Goal: Task Accomplishment & Management: Use online tool/utility

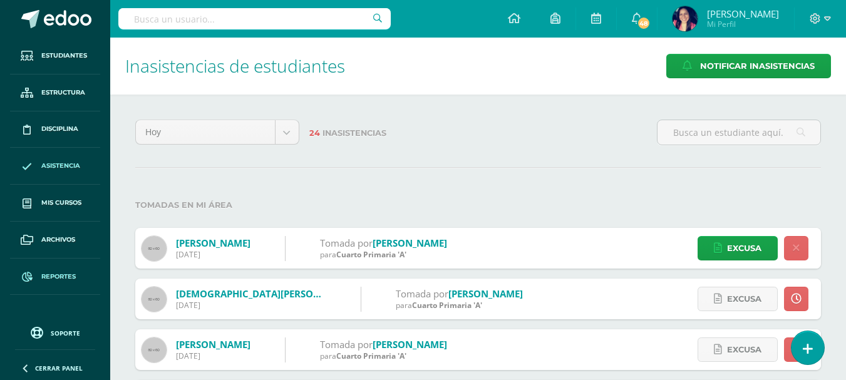
click at [51, 274] on span "Reportes" at bounding box center [58, 277] width 34 height 10
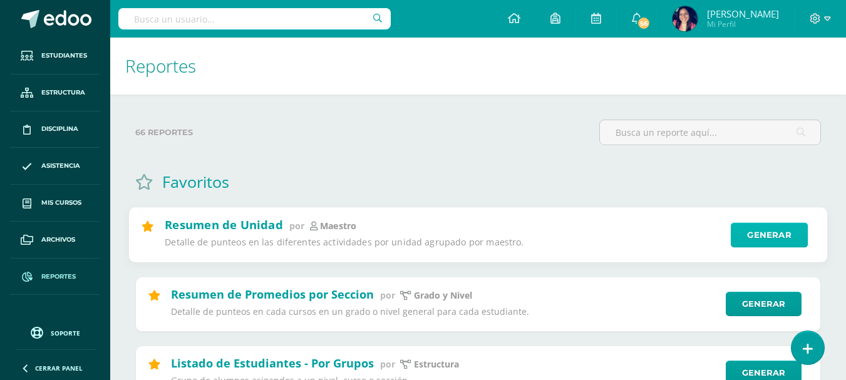
click at [789, 233] on link "Generar" at bounding box center [768, 235] width 77 height 25
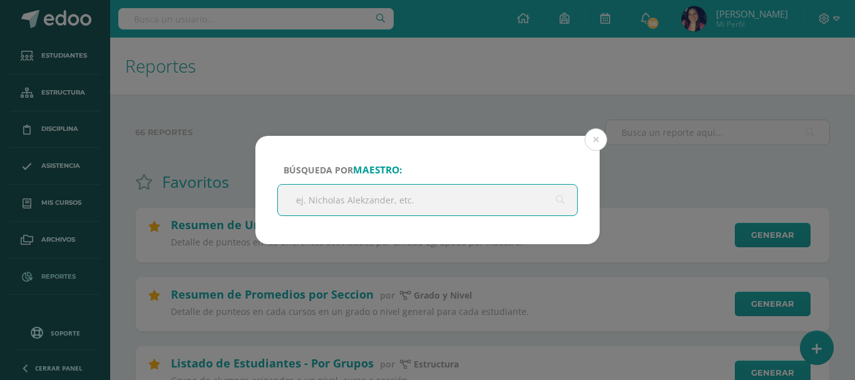
click at [398, 199] on input "text" at bounding box center [427, 200] width 299 height 31
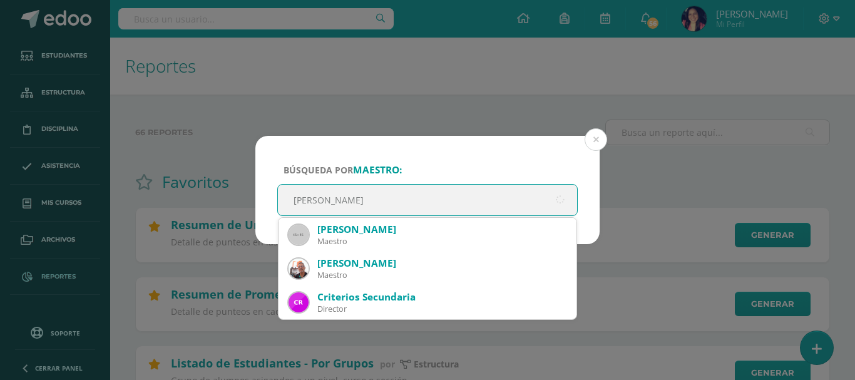
type input "ERICKA MAYORGA"
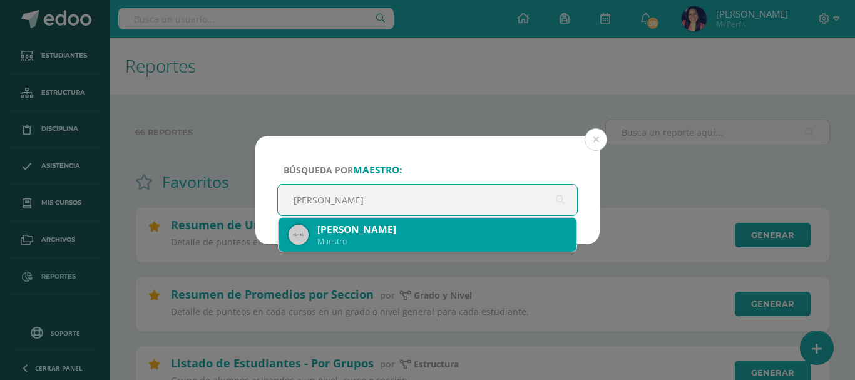
click at [331, 233] on div "Ericka Mayorga" at bounding box center [441, 229] width 249 height 13
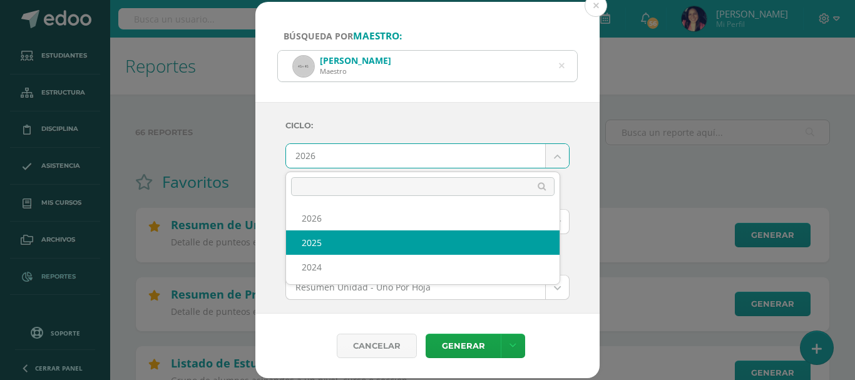
select select "2"
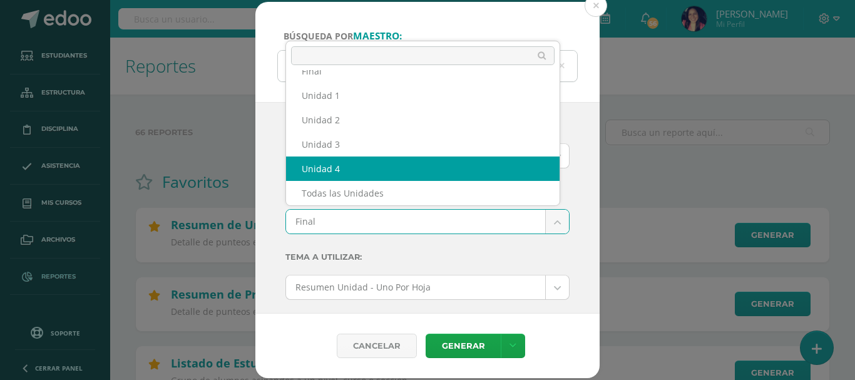
select select "Unidad 4"
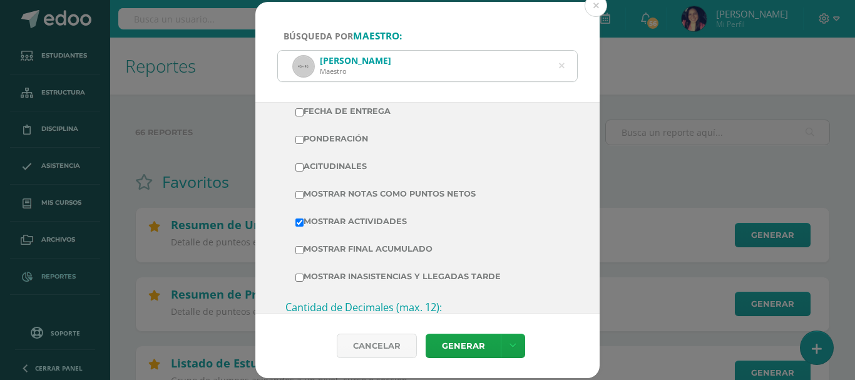
scroll to position [313, 0]
click at [297, 193] on input "Mostrar Notas Como Puntos Netos" at bounding box center [299, 194] width 8 height 8
checkbox input "true"
click at [458, 340] on link "Generar" at bounding box center [463, 346] width 75 height 24
click at [561, 64] on icon at bounding box center [561, 66] width 26 height 26
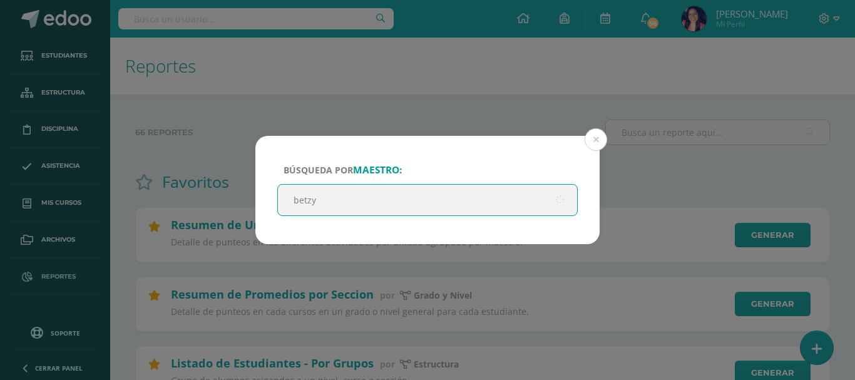
type input "betzy"
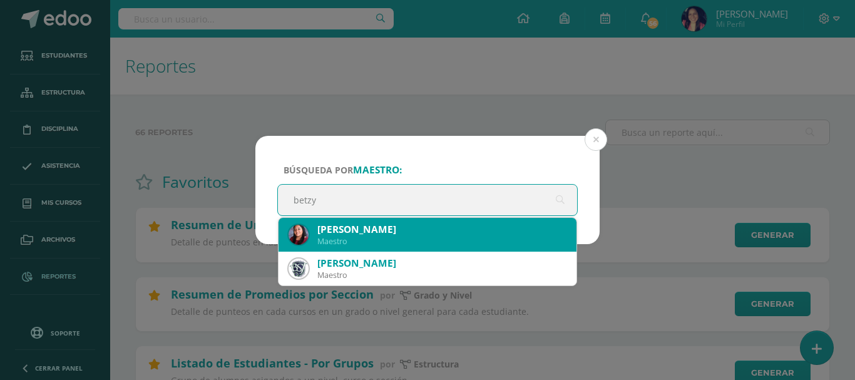
click at [371, 234] on div "Betzy Revolorio" at bounding box center [441, 229] width 249 height 13
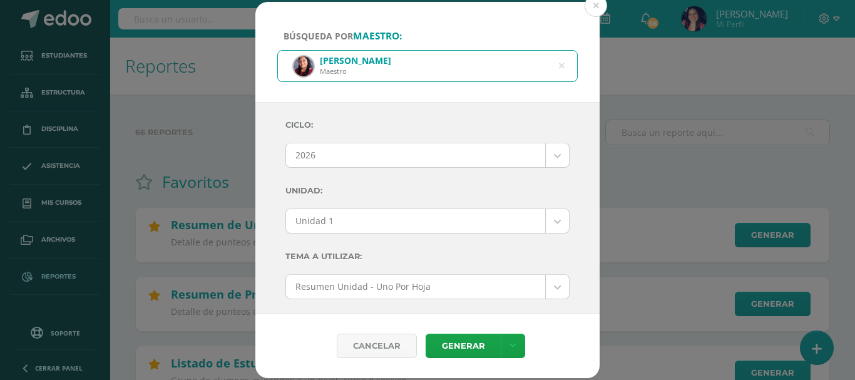
scroll to position [0, 0]
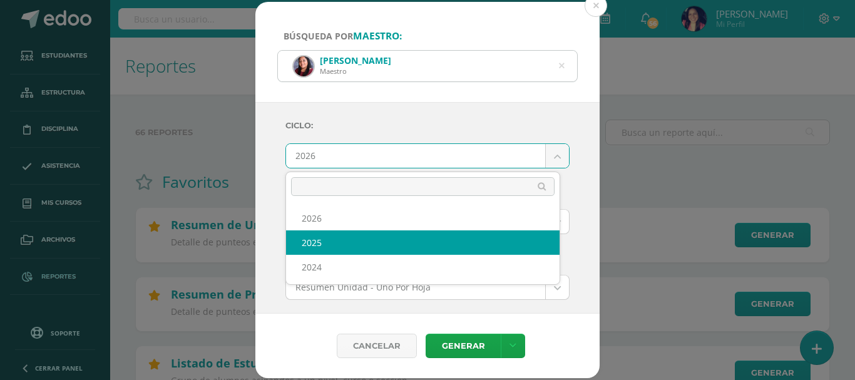
select select "2"
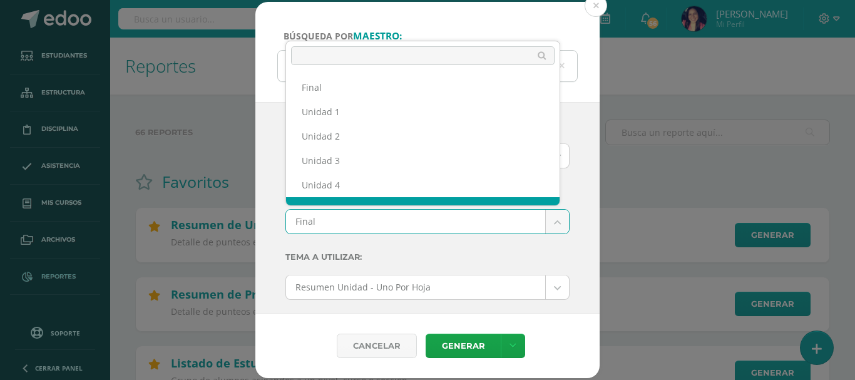
scroll to position [16, 0]
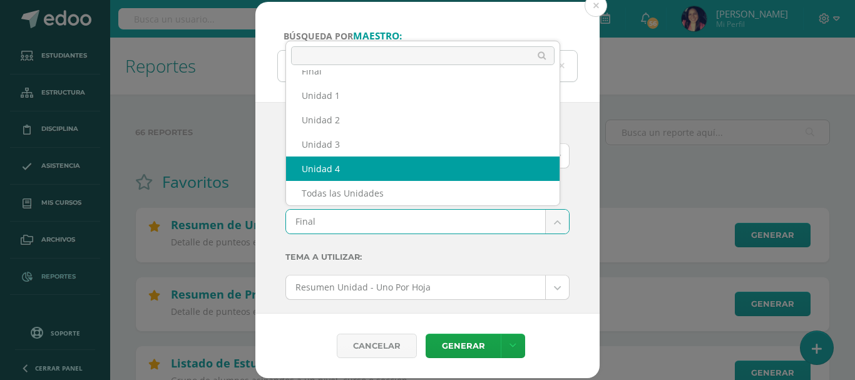
select select "Unidad 4"
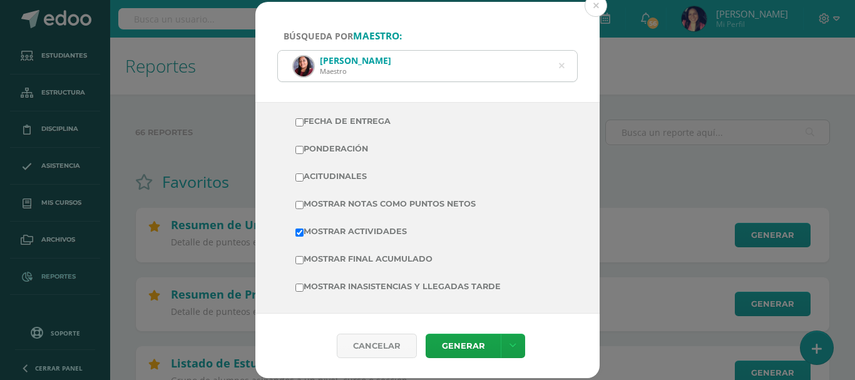
scroll to position [313, 0]
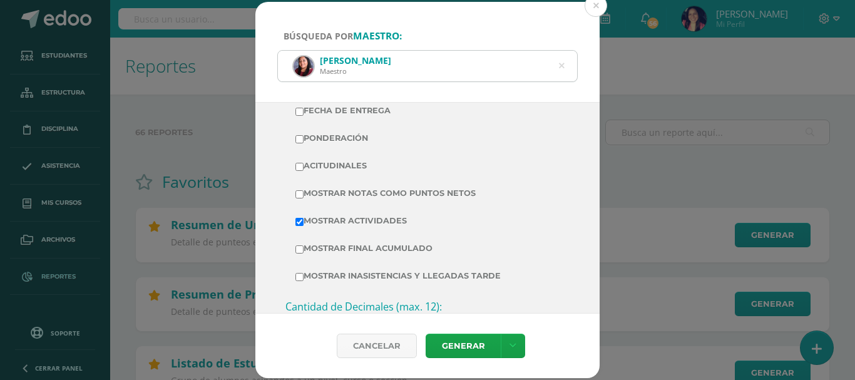
click at [296, 192] on input "Mostrar Notas Como Puntos Netos" at bounding box center [299, 194] width 8 height 8
checkbox input "true"
click at [448, 341] on link "Generar" at bounding box center [463, 346] width 75 height 24
click at [559, 65] on icon at bounding box center [562, 66] width 6 height 32
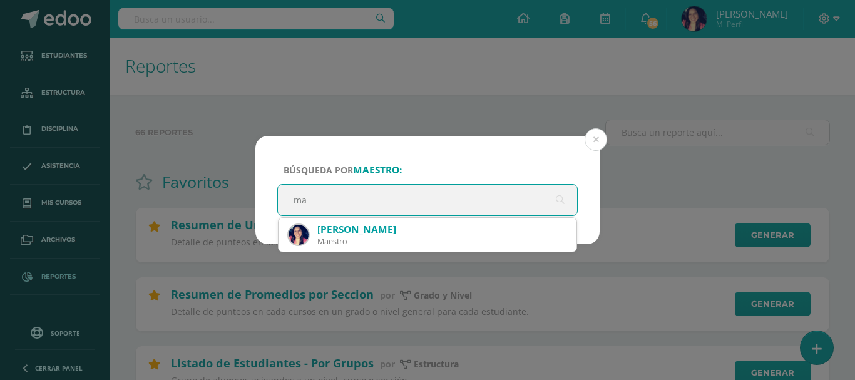
type input "m"
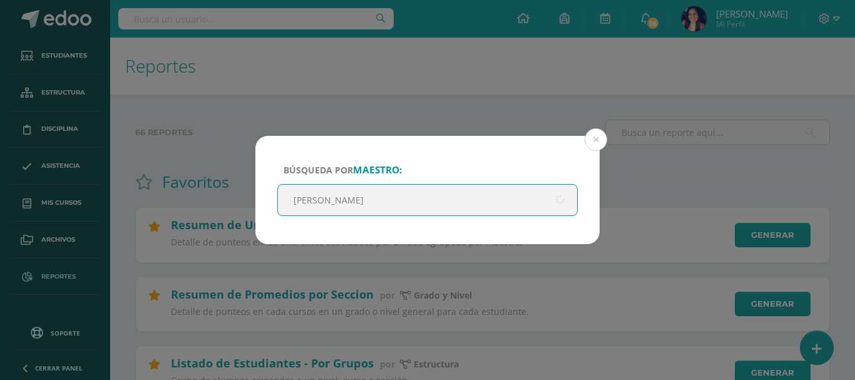
type input "kimberly"
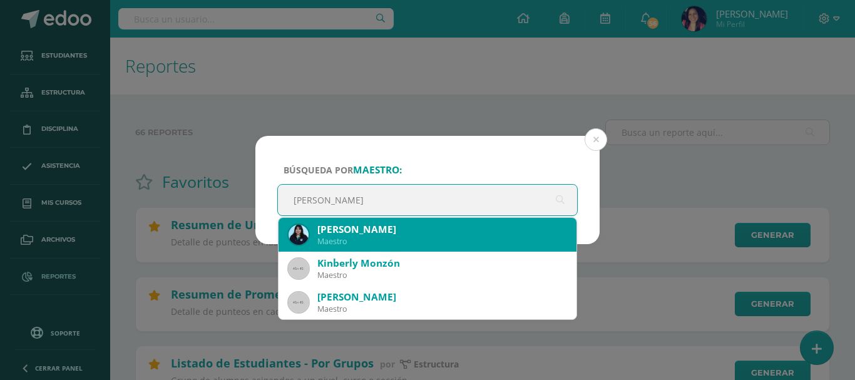
click at [361, 230] on div "Kimberly Quelex" at bounding box center [441, 229] width 249 height 13
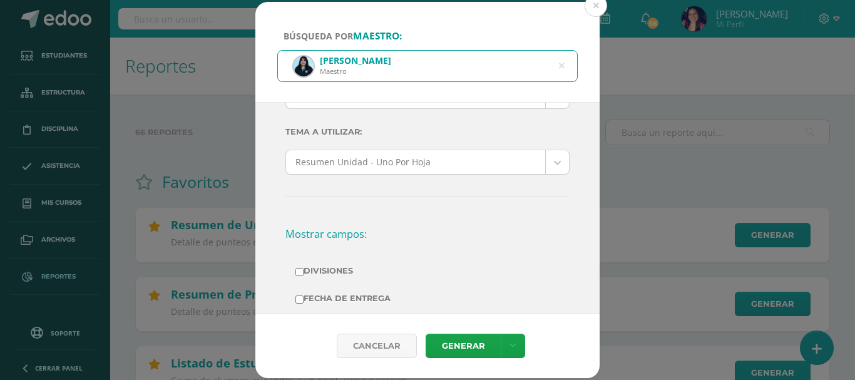
scroll to position [0, 0]
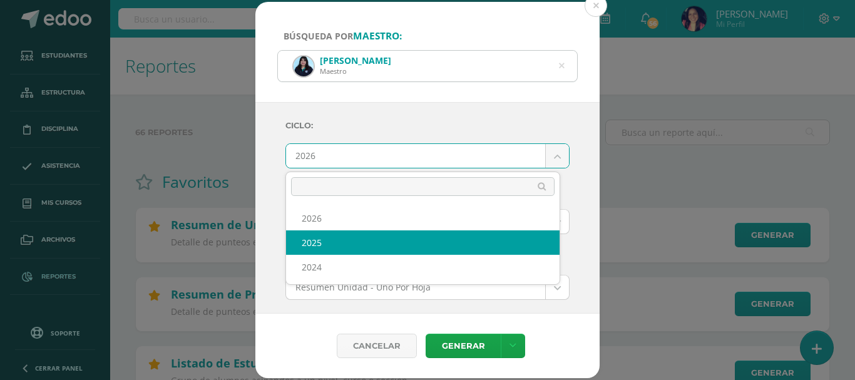
select select "2"
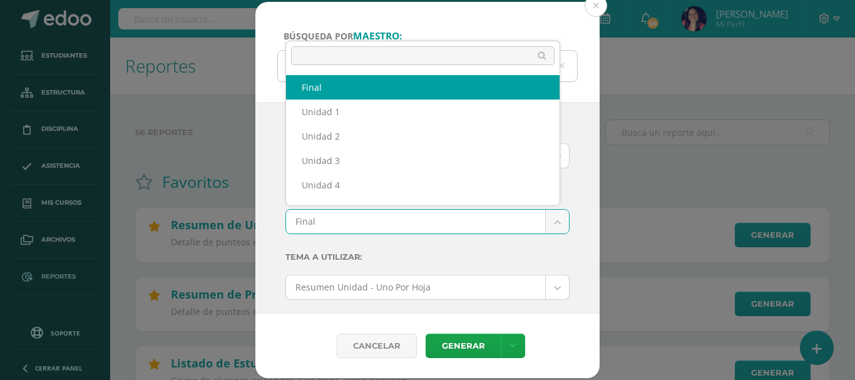
scroll to position [16, 0]
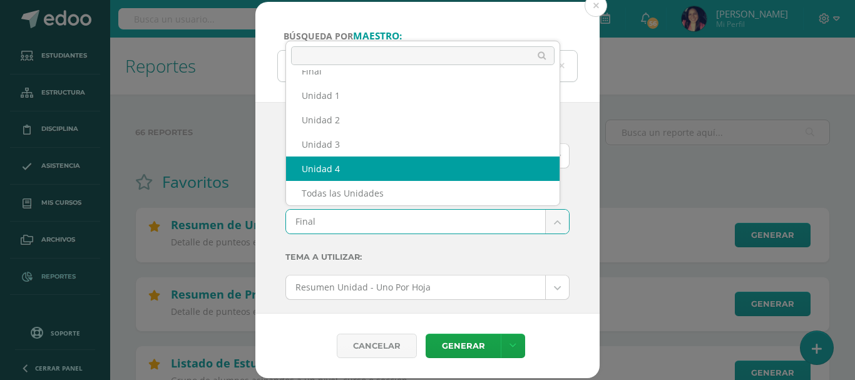
select select "Unidad 4"
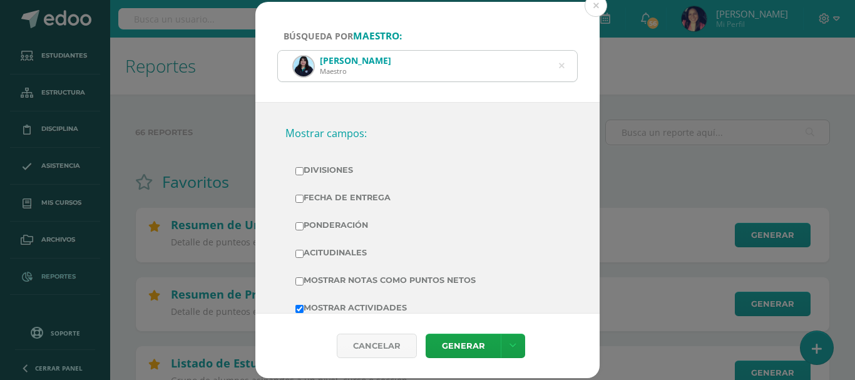
scroll to position [250, 0]
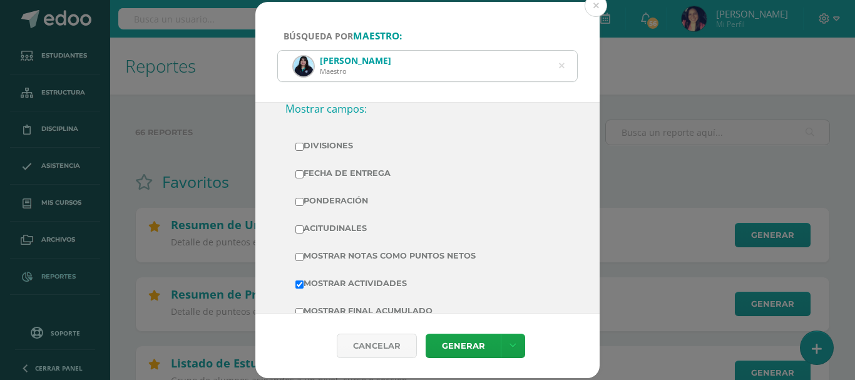
click at [297, 256] on input "Mostrar Notas Como Puntos Netos" at bounding box center [299, 257] width 8 height 8
checkbox input "true"
click at [448, 339] on link "Generar" at bounding box center [463, 346] width 75 height 24
click at [564, 63] on icon at bounding box center [562, 66] width 32 height 6
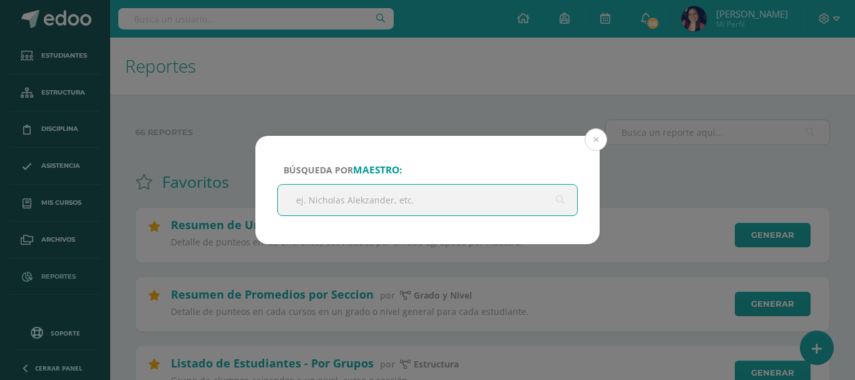
click at [347, 198] on input "text" at bounding box center [427, 200] width 299 height 31
type input "dania"
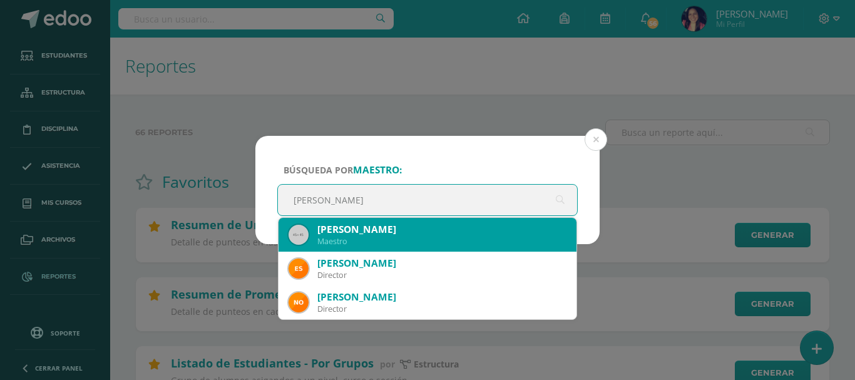
click at [346, 233] on div "Dania Cruz" at bounding box center [441, 229] width 249 height 13
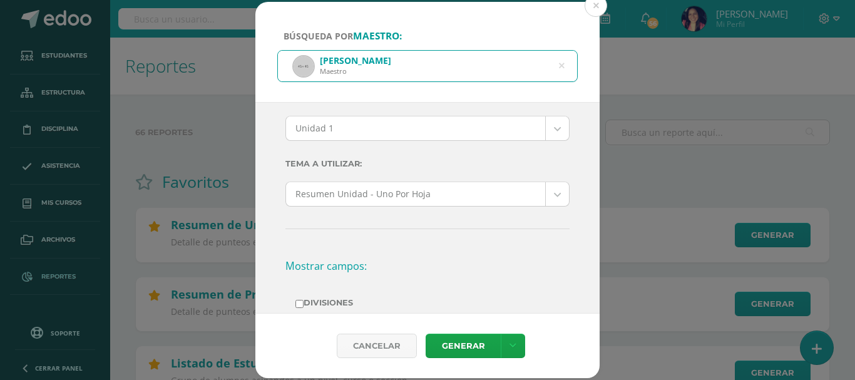
scroll to position [0, 0]
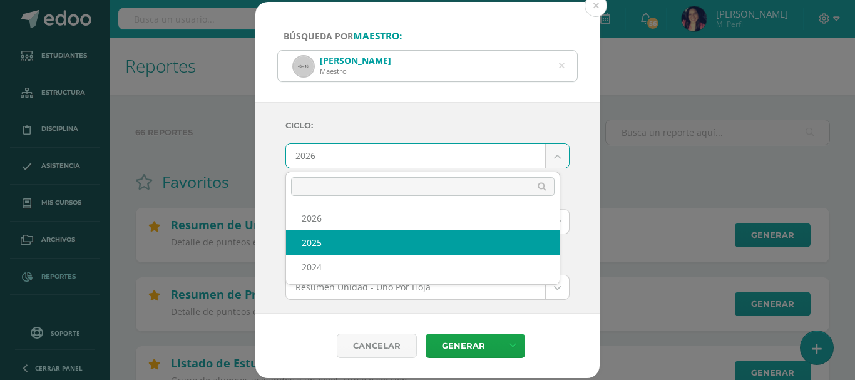
select select "2"
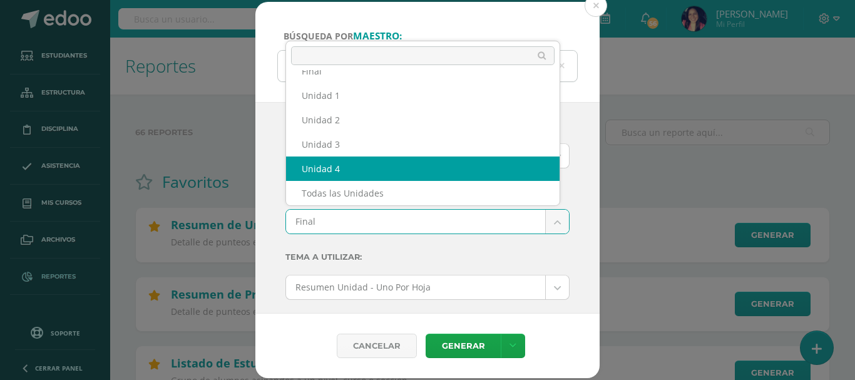
select select "Unidad 4"
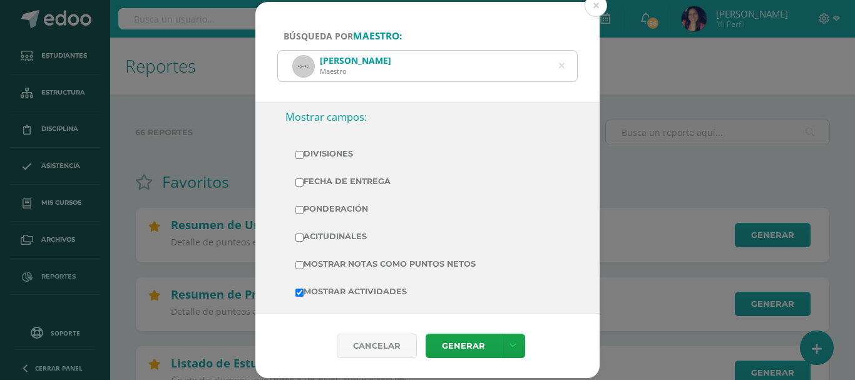
scroll to position [376, 0]
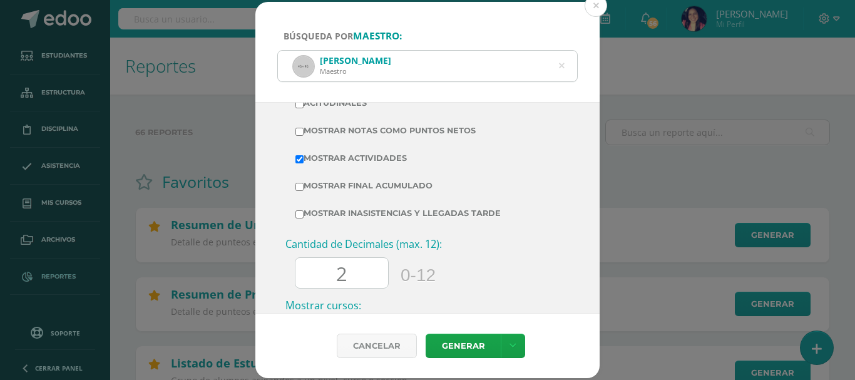
click at [299, 130] on input "Mostrar Notas Como Puntos Netos" at bounding box center [299, 132] width 8 height 8
checkbox input "true"
click at [454, 345] on link "Generar" at bounding box center [463, 346] width 75 height 24
click at [565, 66] on div "Dania Cruz Maestro" at bounding box center [427, 66] width 299 height 31
click at [561, 66] on icon at bounding box center [561, 66] width 26 height 26
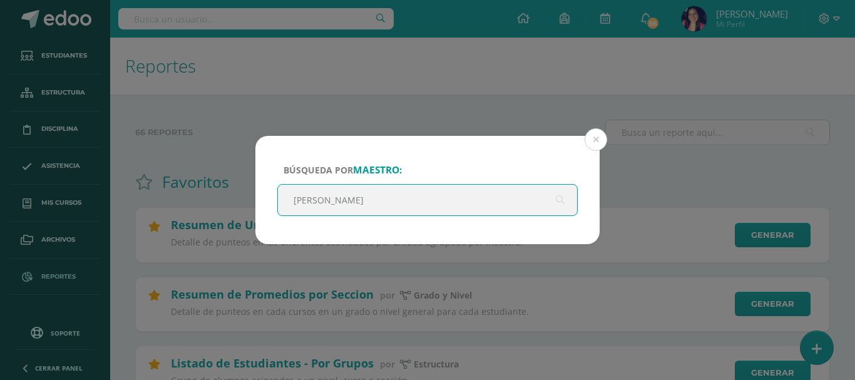
type input "audra c"
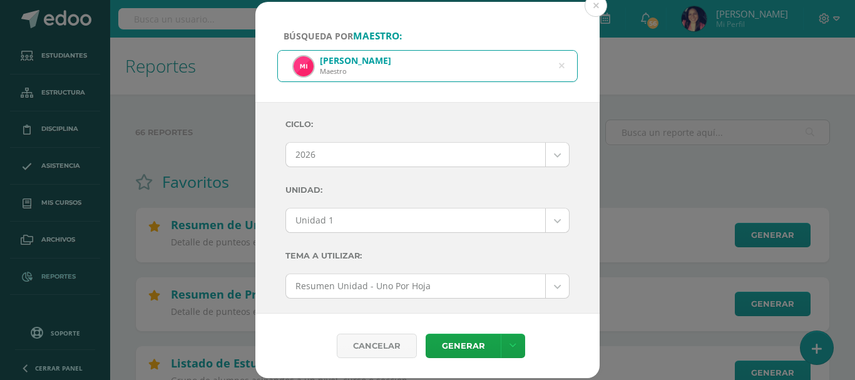
scroll to position [0, 0]
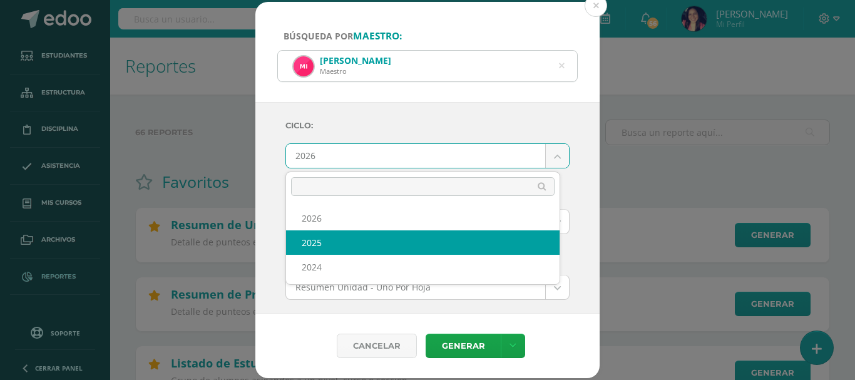
select select "2"
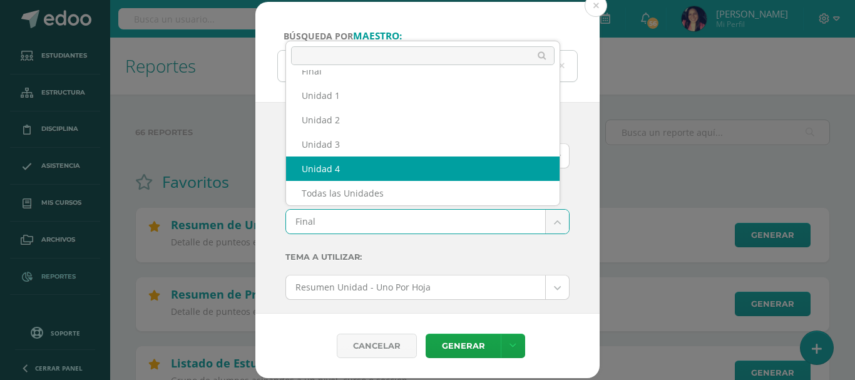
select select "Unidad 4"
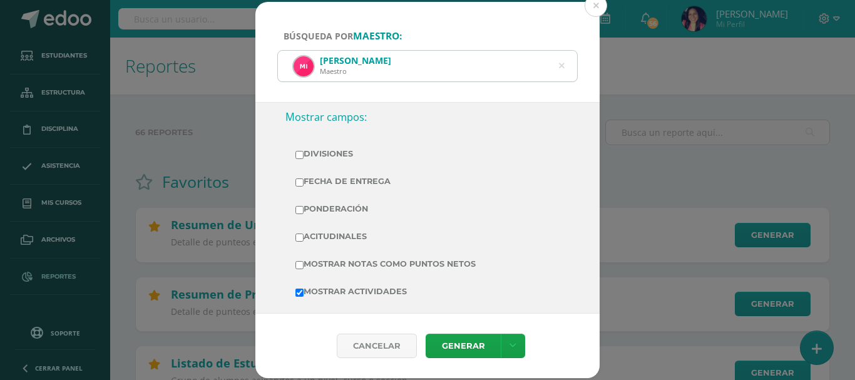
scroll to position [313, 0]
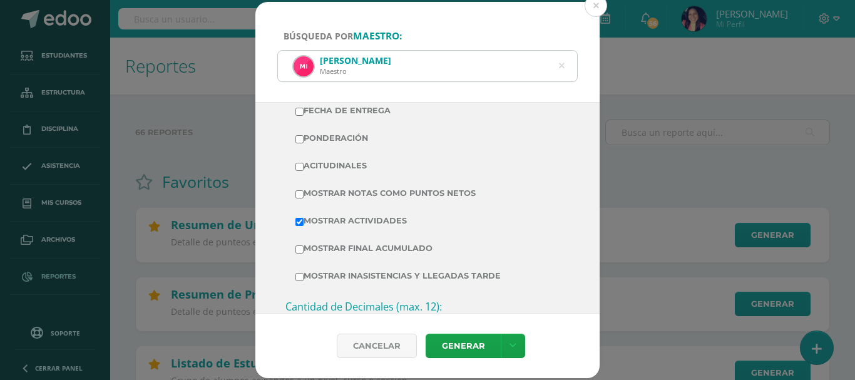
click at [300, 195] on input "Mostrar Notas Como Puntos Netos" at bounding box center [299, 194] width 8 height 8
checkbox input "true"
click at [445, 341] on link "Generar" at bounding box center [463, 346] width 75 height 24
click at [561, 66] on icon at bounding box center [561, 66] width 26 height 26
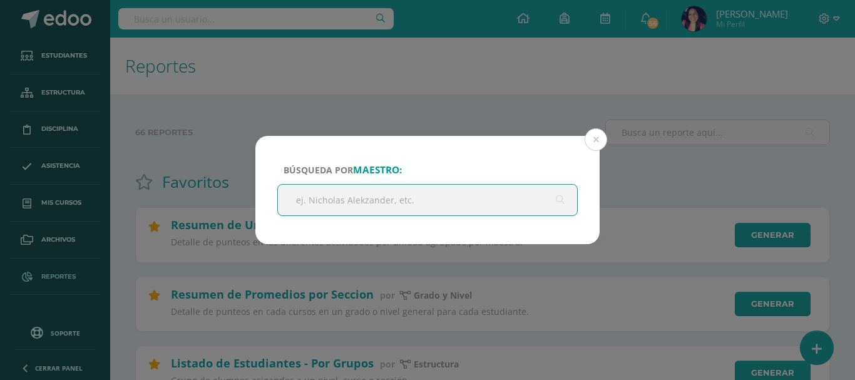
click at [421, 200] on input "text" at bounding box center [427, 200] width 299 height 31
type input "laura aguilar"
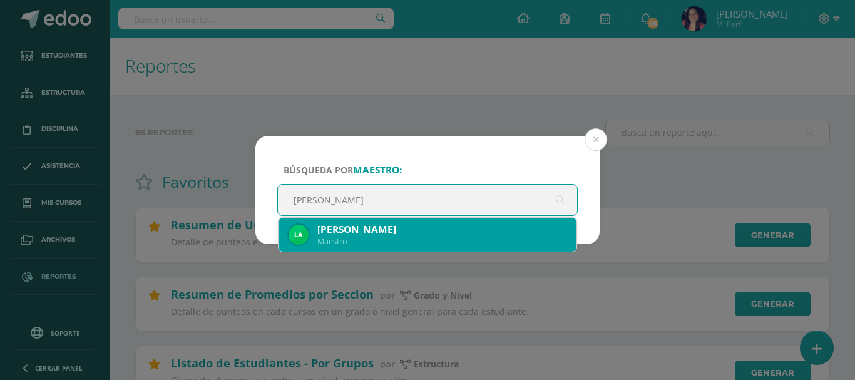
click at [381, 227] on div "Laura Aguilar" at bounding box center [441, 229] width 249 height 13
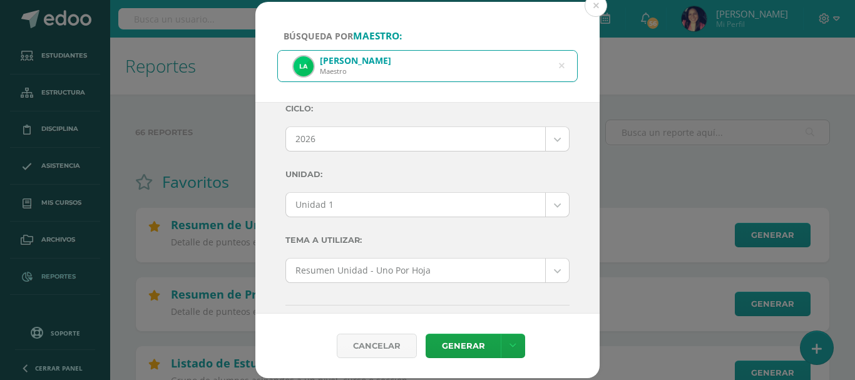
scroll to position [0, 0]
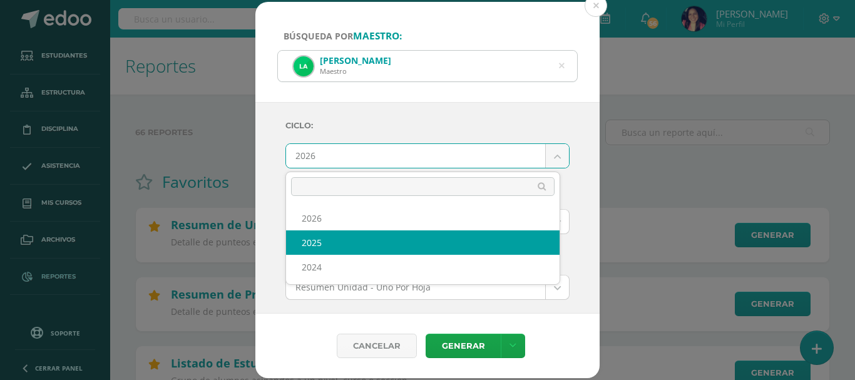
select select "2"
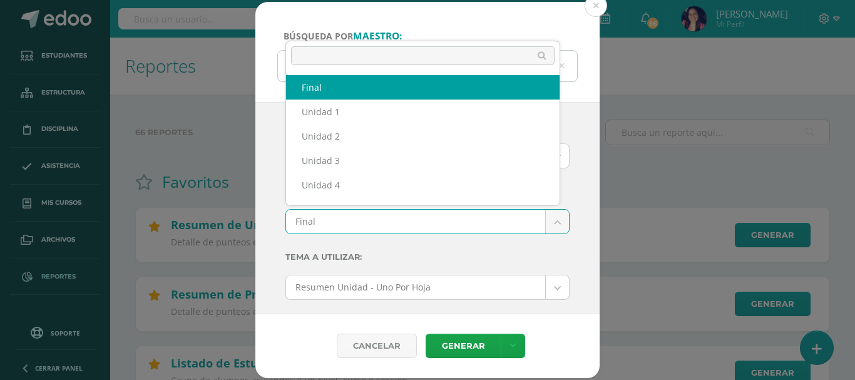
scroll to position [16, 0]
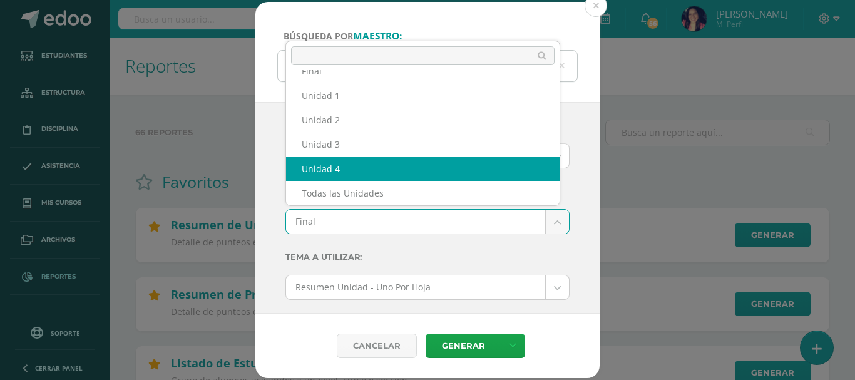
select select "Unidad 4"
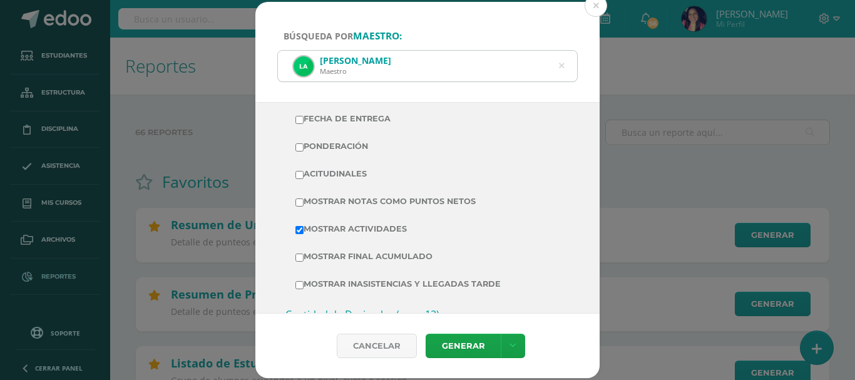
scroll to position [313, 0]
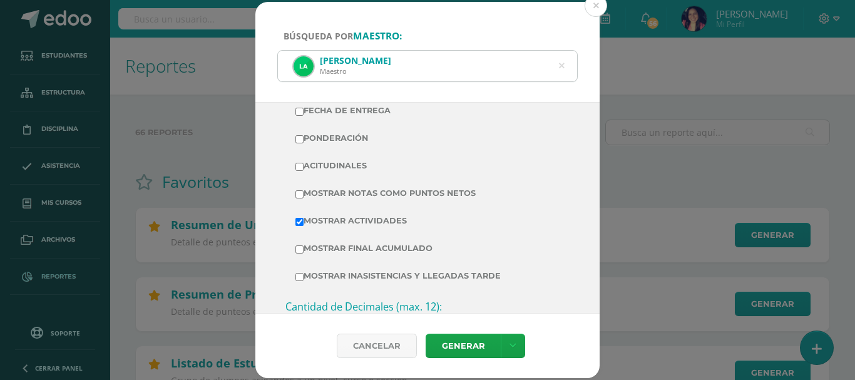
click at [297, 197] on input "Mostrar Notas Como Puntos Netos" at bounding box center [299, 194] width 8 height 8
checkbox input "true"
click at [466, 347] on link "Generar" at bounding box center [463, 346] width 75 height 24
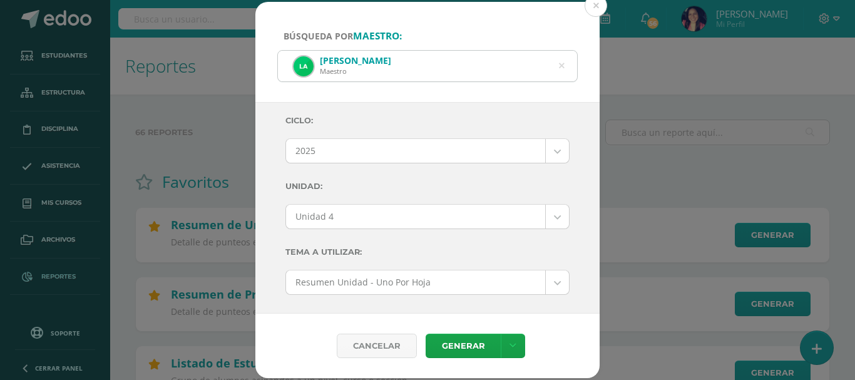
scroll to position [0, 0]
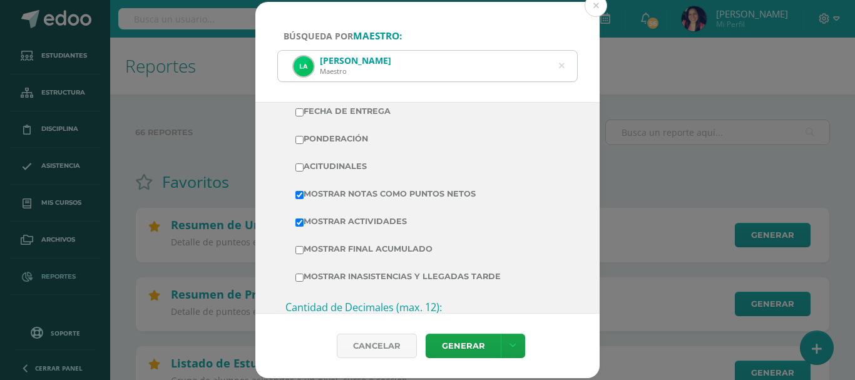
scroll to position [313, 0]
click at [463, 346] on link "Generar" at bounding box center [463, 346] width 75 height 24
click at [561, 65] on icon at bounding box center [561, 66] width 26 height 26
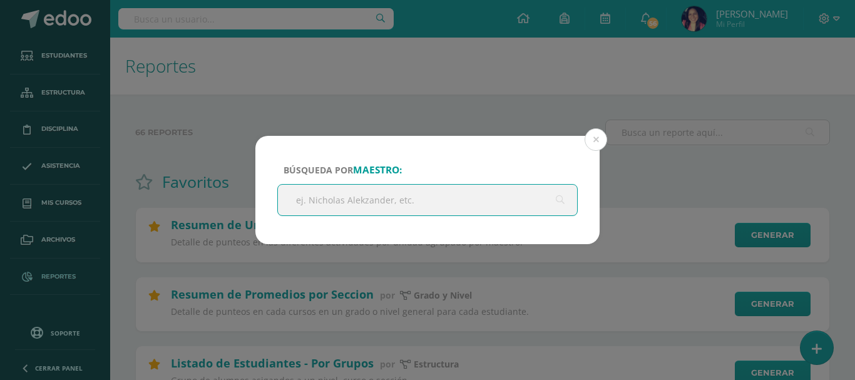
click at [394, 200] on input "text" at bounding box center [427, 200] width 299 height 31
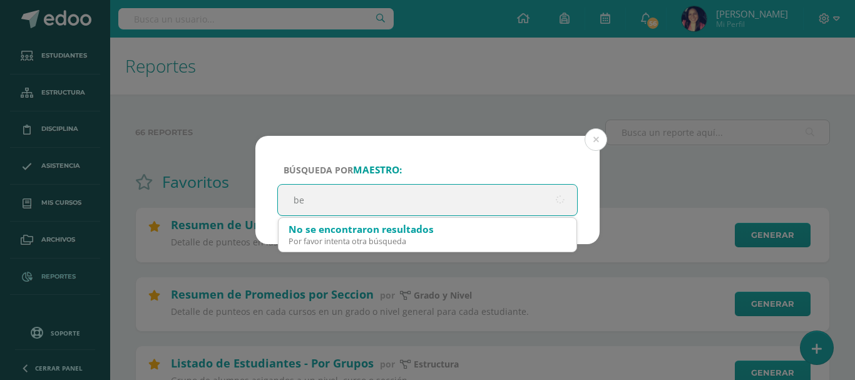
type input "bet"
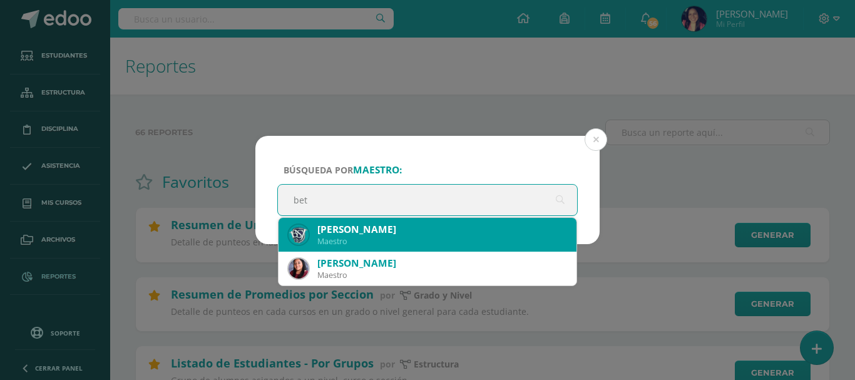
click at [379, 238] on div "Maestro" at bounding box center [441, 241] width 249 height 11
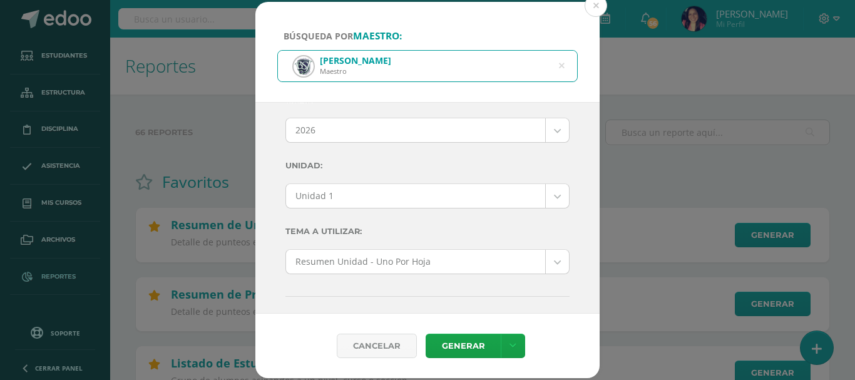
scroll to position [0, 0]
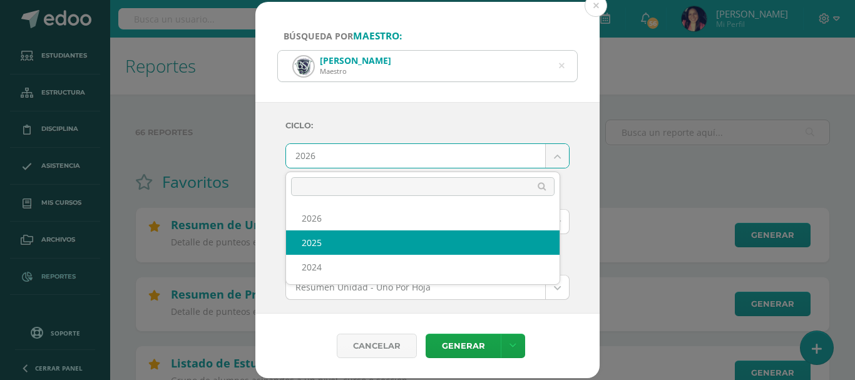
select select "2"
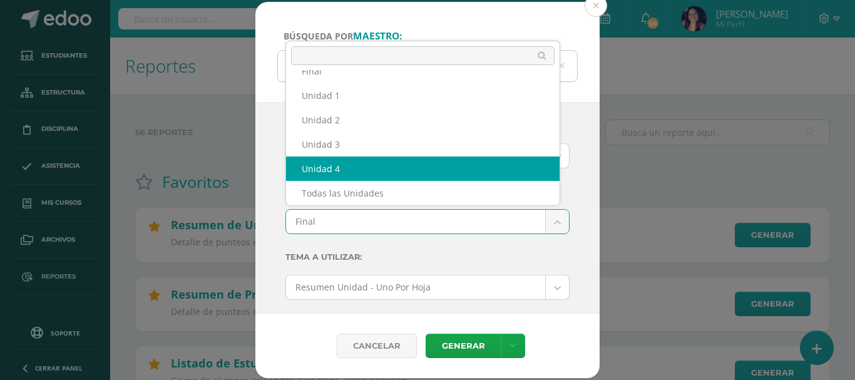
select select "Unidad 4"
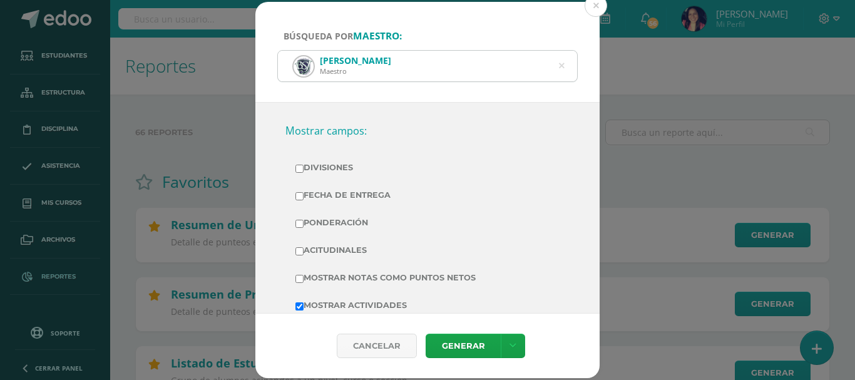
scroll to position [250, 0]
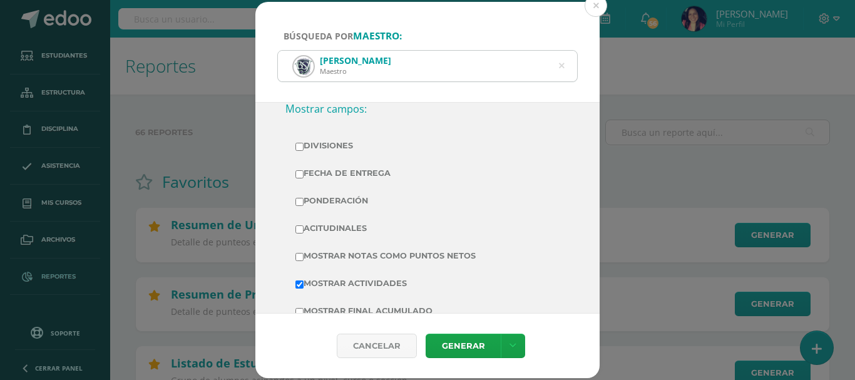
click at [300, 257] on input "Mostrar Notas Como Puntos Netos" at bounding box center [299, 257] width 8 height 8
checkbox input "true"
click at [445, 339] on link "Generar" at bounding box center [463, 346] width 75 height 24
click at [561, 66] on icon at bounding box center [561, 66] width 26 height 26
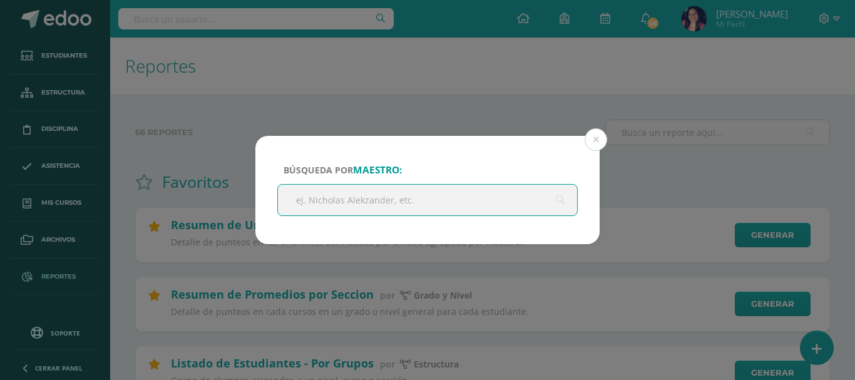
click at [413, 200] on input "text" at bounding box center [427, 200] width 299 height 31
type input "gracia"
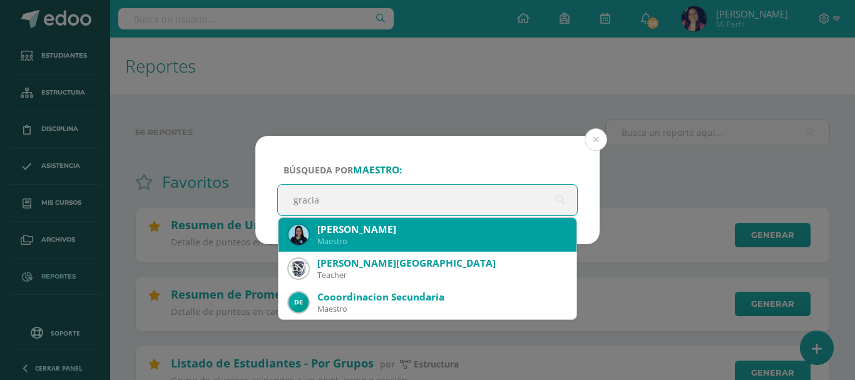
click at [352, 224] on div "Gracia Tzul" at bounding box center [441, 229] width 249 height 13
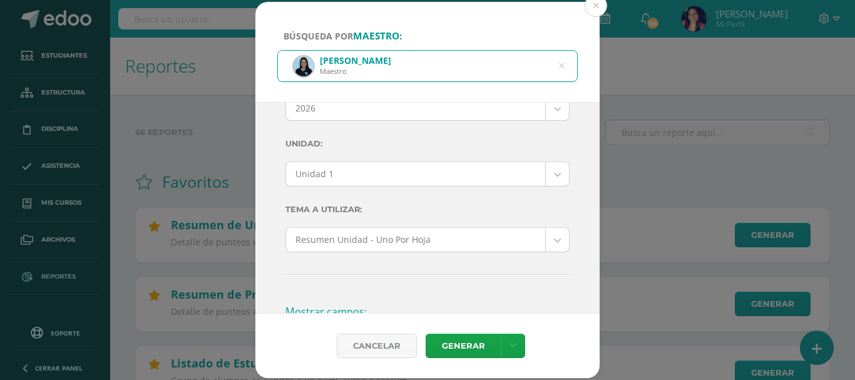
scroll to position [0, 0]
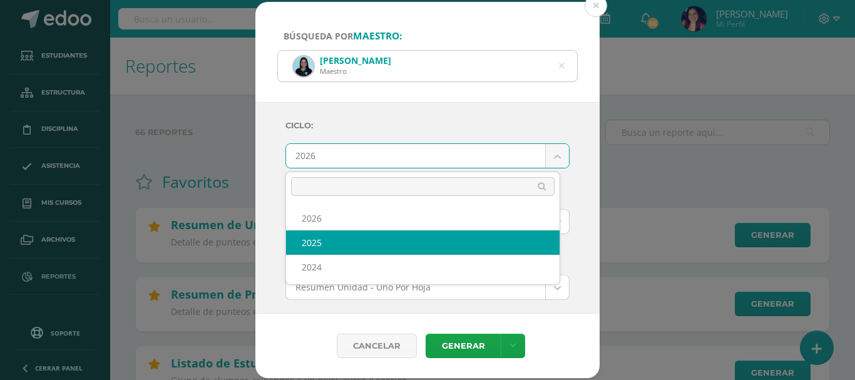
select select "2"
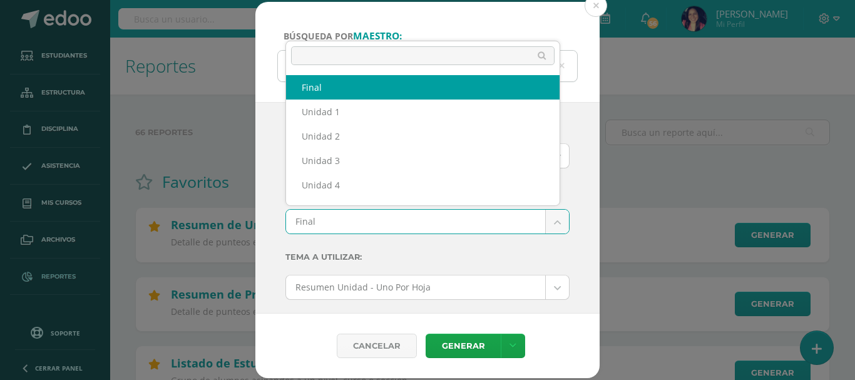
scroll to position [16, 0]
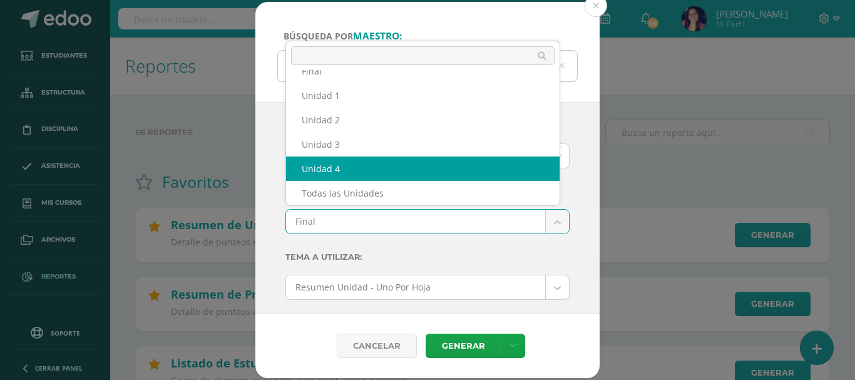
select select "Unidad 4"
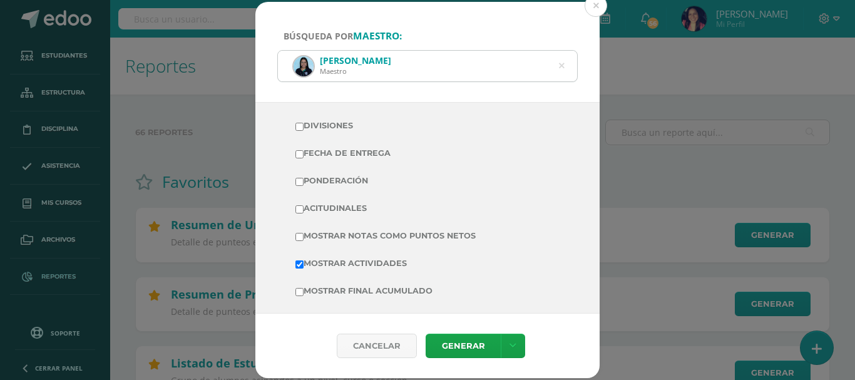
scroll to position [313, 0]
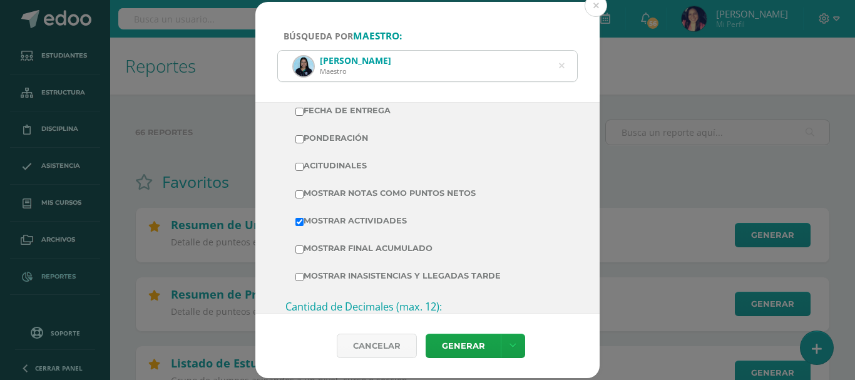
click at [294, 194] on td "Mostrar Notas Como Puntos Netos" at bounding box center [427, 194] width 284 height 28
click at [302, 195] on input "Mostrar Notas Como Puntos Netos" at bounding box center [299, 194] width 8 height 8
checkbox input "true"
click at [461, 349] on link "Generar" at bounding box center [463, 346] width 75 height 24
click at [560, 65] on icon at bounding box center [562, 66] width 6 height 32
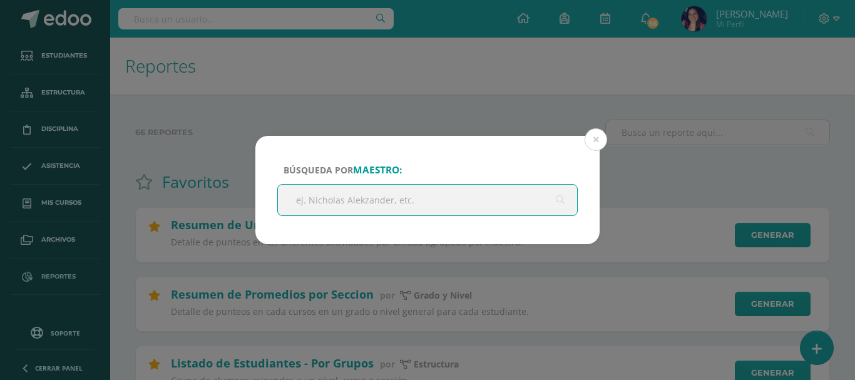
click at [429, 202] on input "text" at bounding box center [427, 200] width 299 height 31
type input "osvaldo"
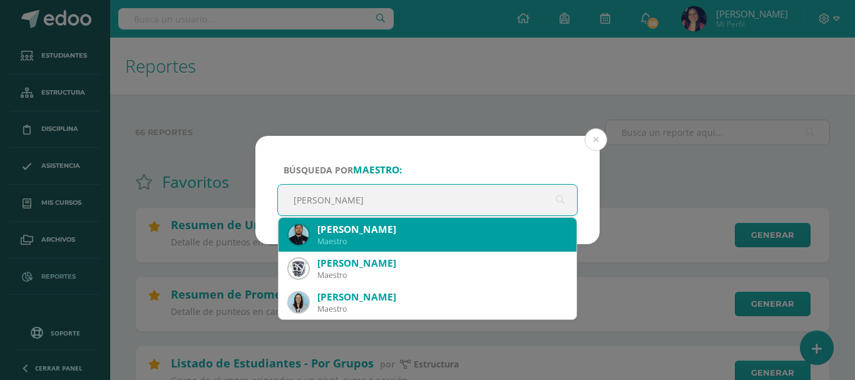
click at [388, 235] on div "Osvaldo Romero" at bounding box center [441, 229] width 249 height 13
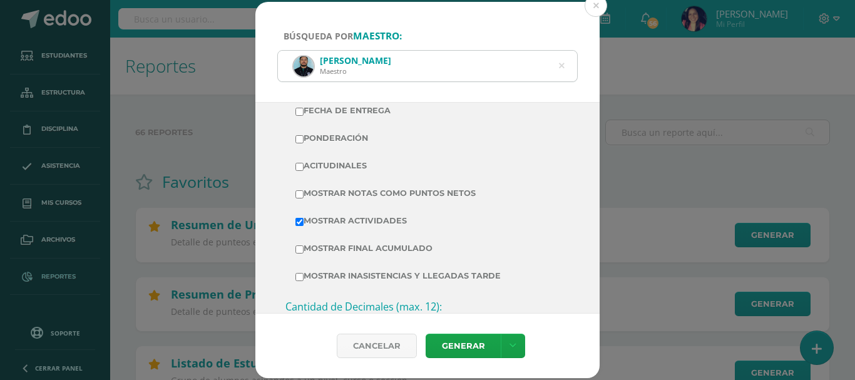
click at [292, 191] on td "Mostrar Notas Como Puntos Netos" at bounding box center [427, 194] width 284 height 28
click at [299, 195] on input "Mostrar Notas Como Puntos Netos" at bounding box center [299, 194] width 8 height 8
checkbox input "true"
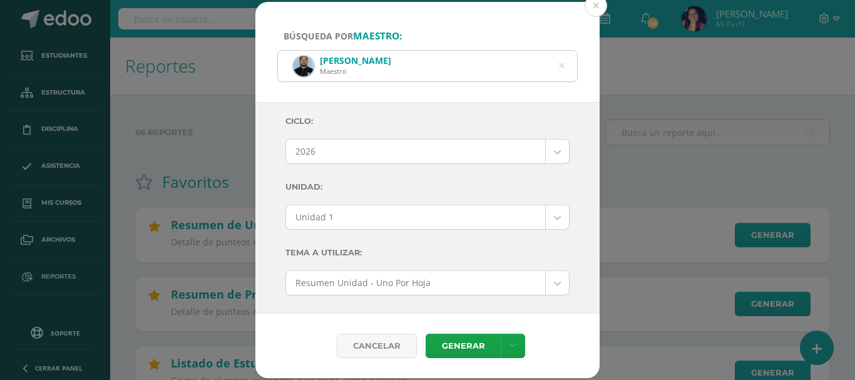
scroll to position [0, 0]
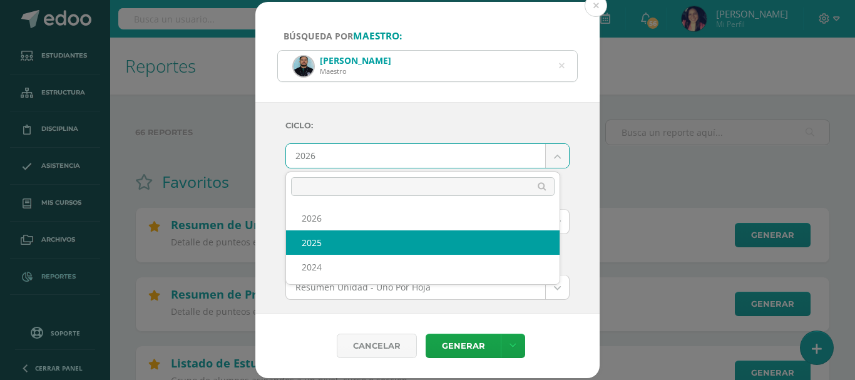
select select "2"
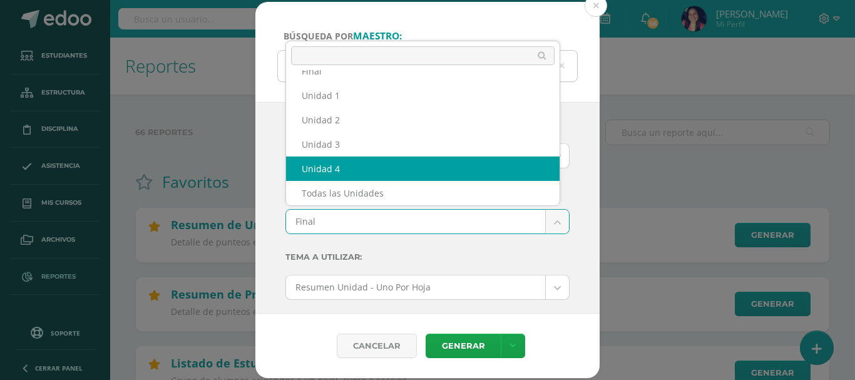
select select "Unidad 4"
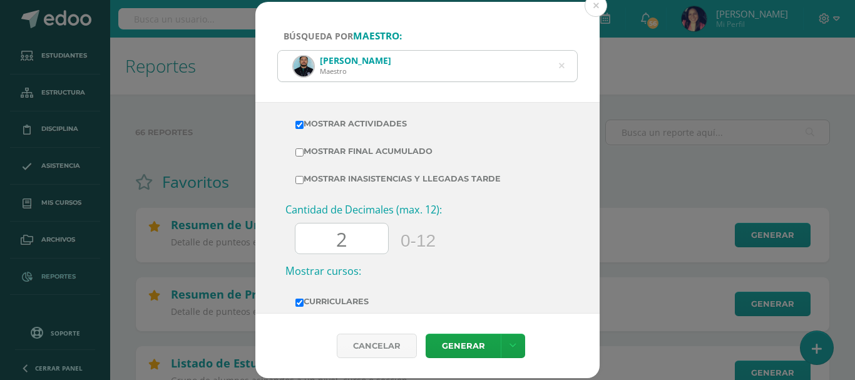
scroll to position [438, 0]
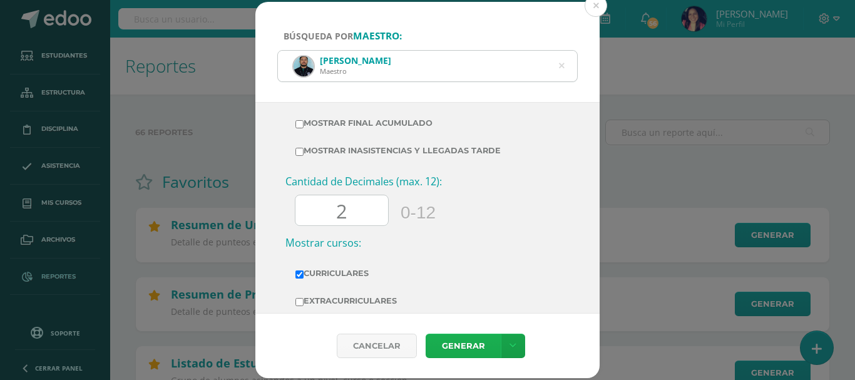
click at [452, 340] on link "Generar" at bounding box center [463, 346] width 75 height 24
click at [565, 66] on div "Osvaldo Romero Maestro" at bounding box center [427, 66] width 299 height 31
click at [559, 68] on icon at bounding box center [562, 66] width 32 height 6
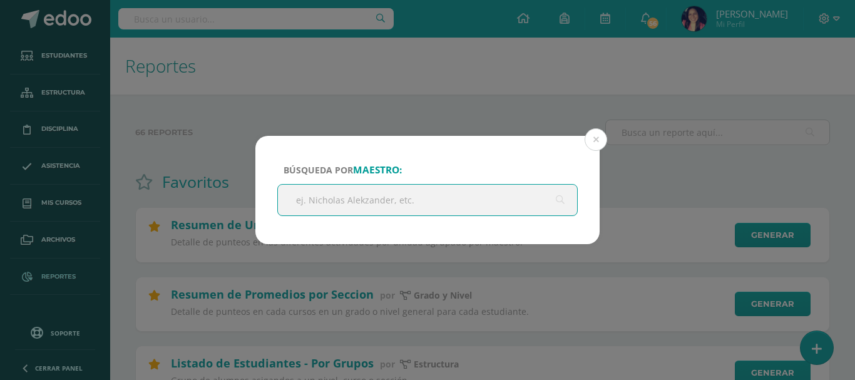
click at [363, 197] on input "text" at bounding box center [427, 200] width 299 height 31
type input "juan carlos"
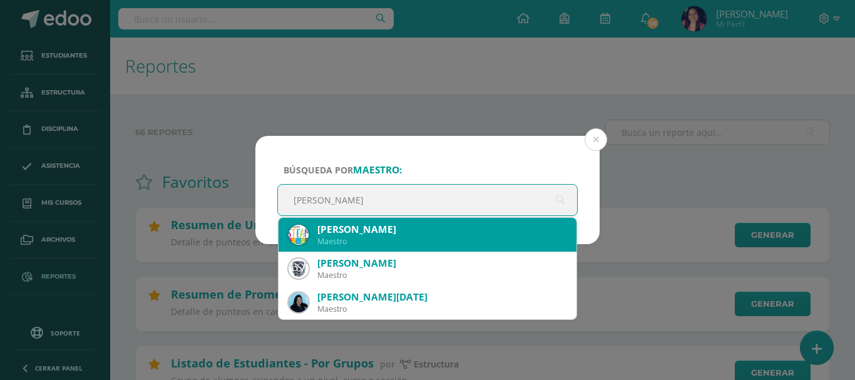
click at [360, 240] on div "Maestro" at bounding box center [441, 241] width 249 height 11
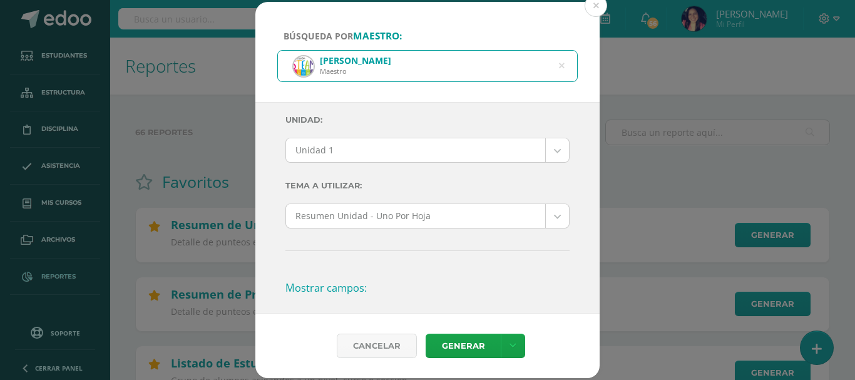
scroll to position [0, 0]
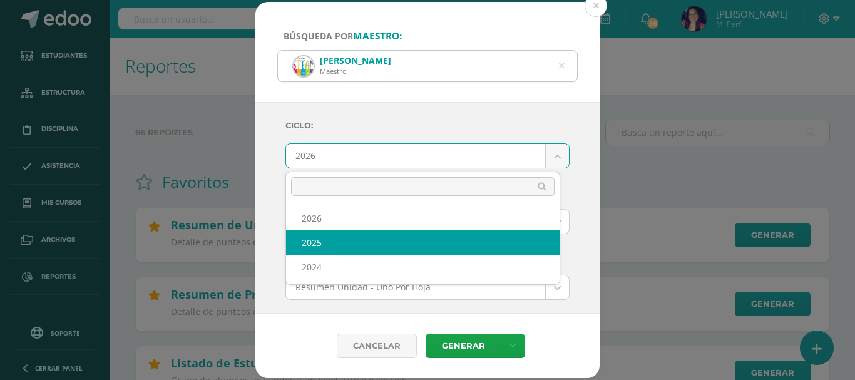
select select "2"
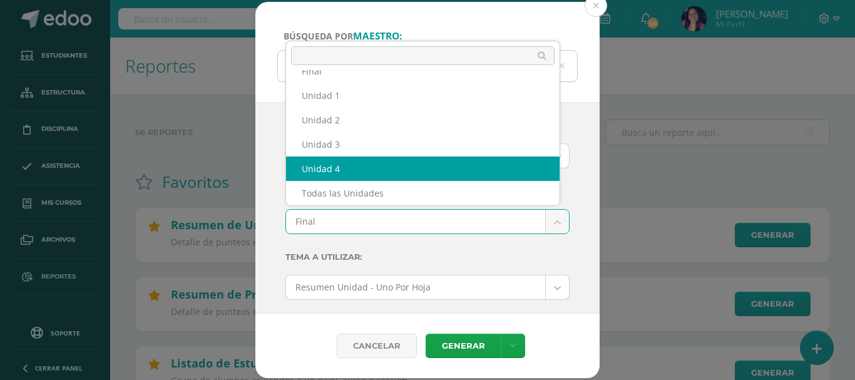
select select "Unidad 4"
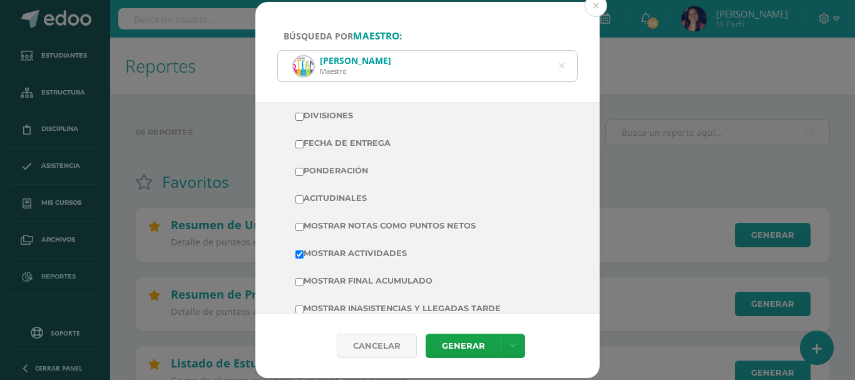
scroll to position [313, 0]
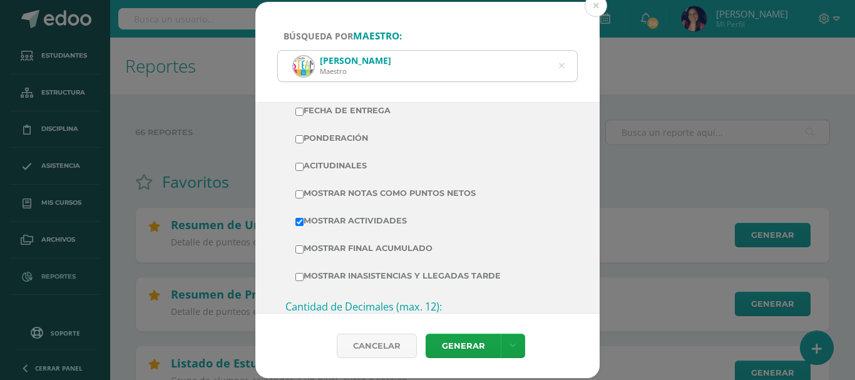
click at [296, 192] on input "Mostrar Notas Como Puntos Netos" at bounding box center [299, 194] width 8 height 8
checkbox input "true"
click at [444, 343] on link "Generar" at bounding box center [463, 346] width 75 height 24
